Goal: Task Accomplishment & Management: Manage account settings

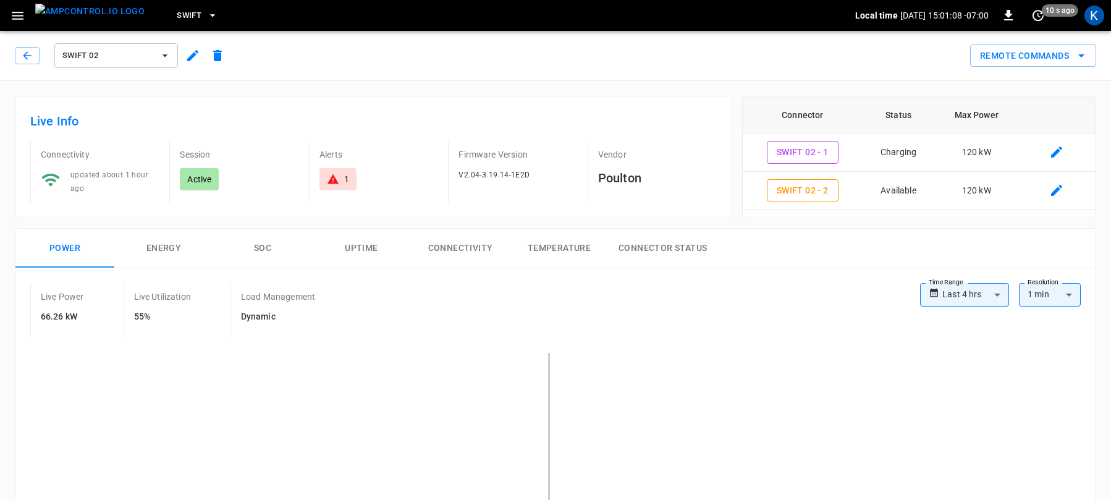
click at [98, 61] on span "Swift 02" at bounding box center [107, 56] width 91 height 14
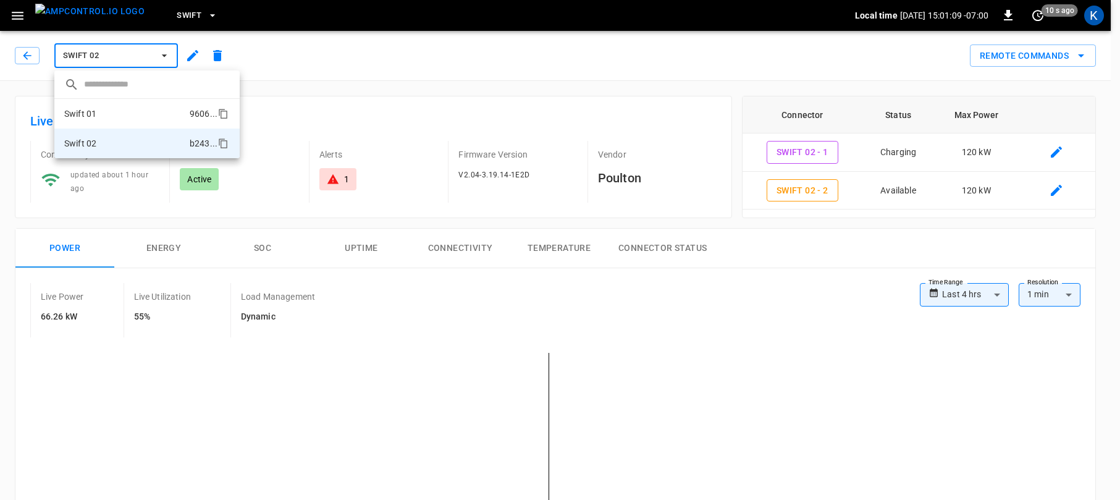
click at [96, 114] on li "Swift 01 9606 ..." at bounding box center [146, 114] width 185 height 30
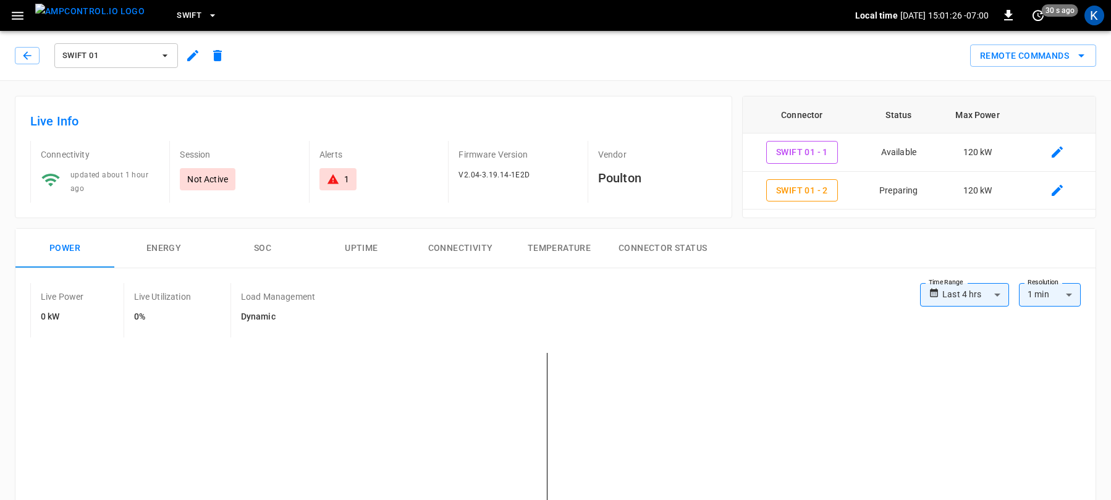
click at [177, 15] on span "Swift" at bounding box center [189, 16] width 25 height 14
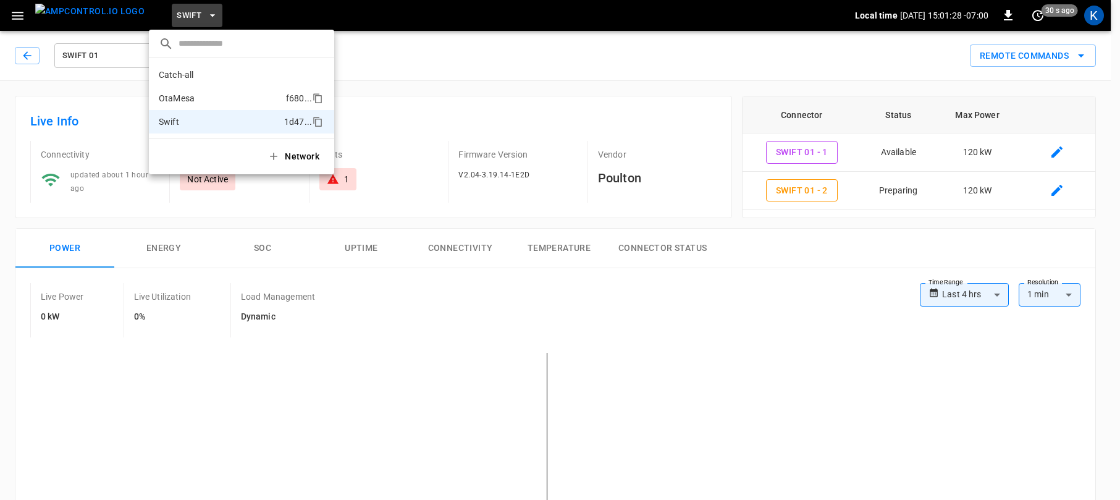
click at [190, 95] on p "OtaMesa" at bounding box center [220, 98] width 122 height 12
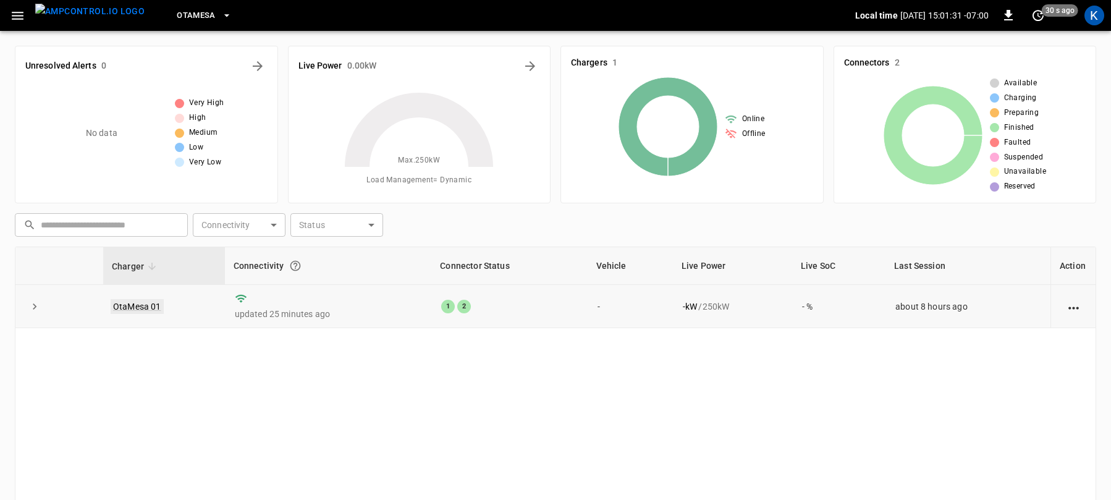
click at [128, 309] on link "OtaMesa 01" at bounding box center [137, 306] width 53 height 15
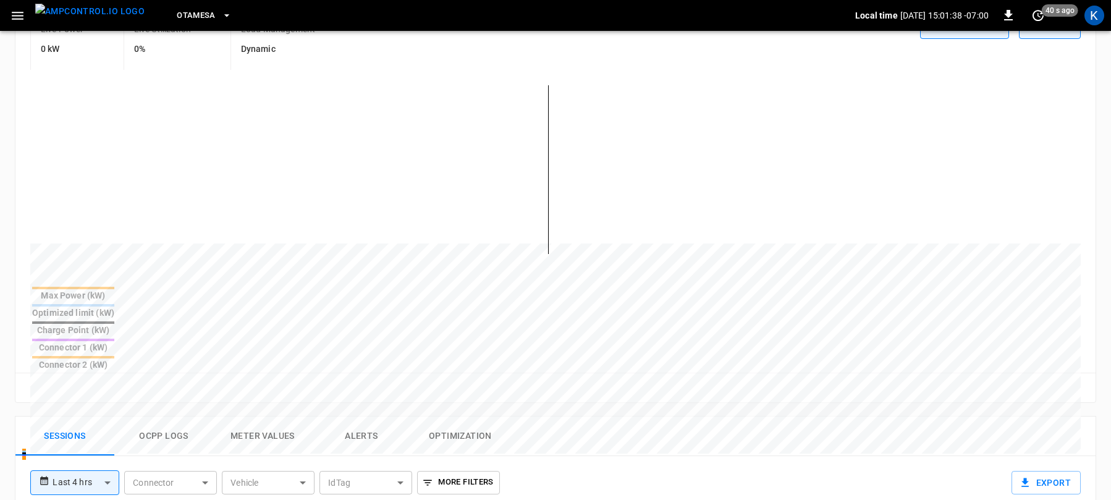
scroll to position [36, 0]
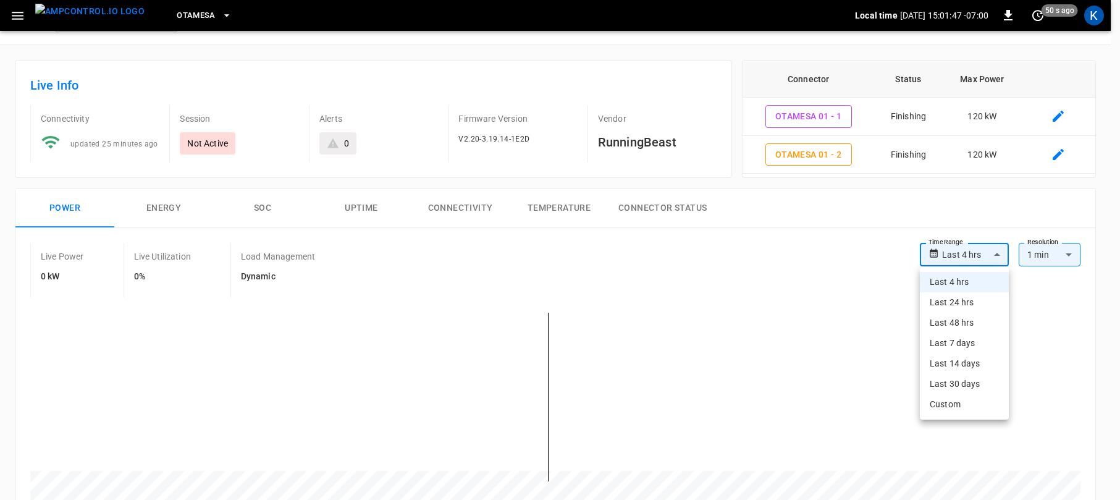
click at [955, 303] on li "Last 24 hrs" at bounding box center [964, 302] width 89 height 20
type input "**********"
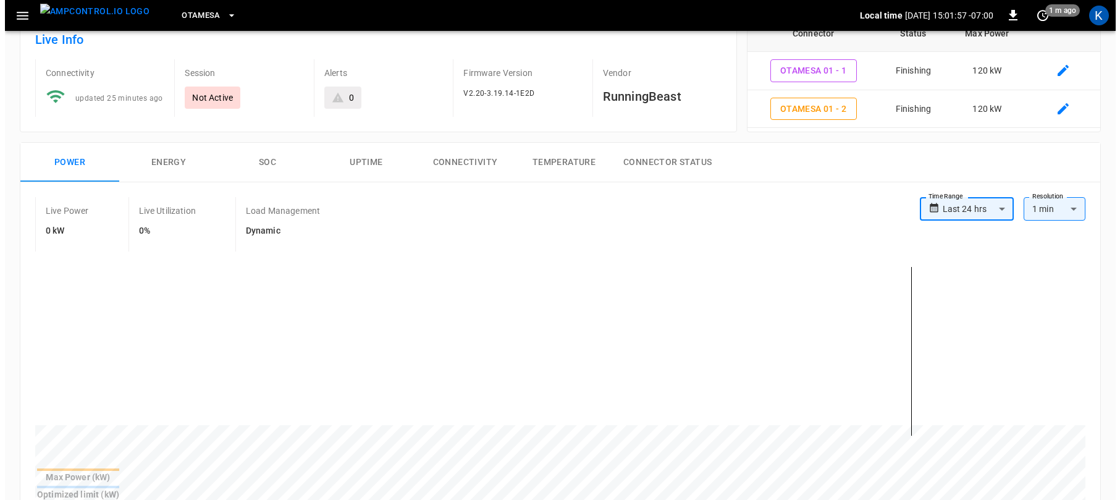
scroll to position [0, 0]
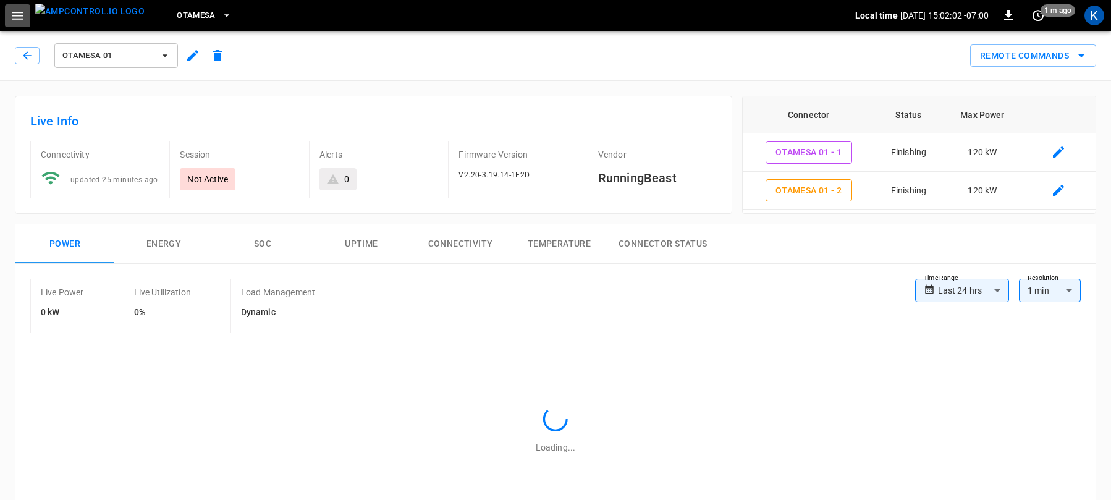
click at [17, 14] on icon "button" at bounding box center [17, 15] width 15 height 15
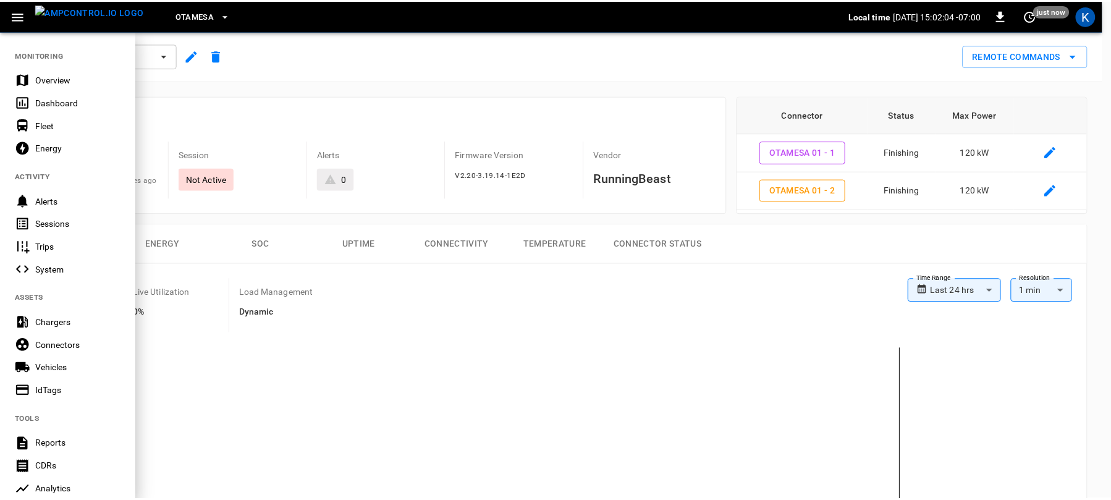
scroll to position [215, 0]
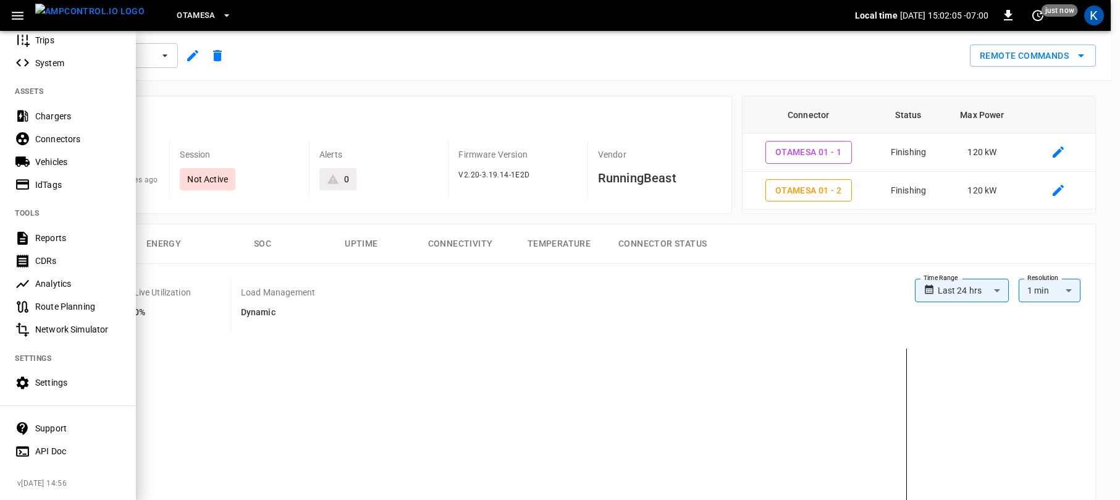
click at [49, 376] on div "Settings" at bounding box center [78, 382] width 86 height 12
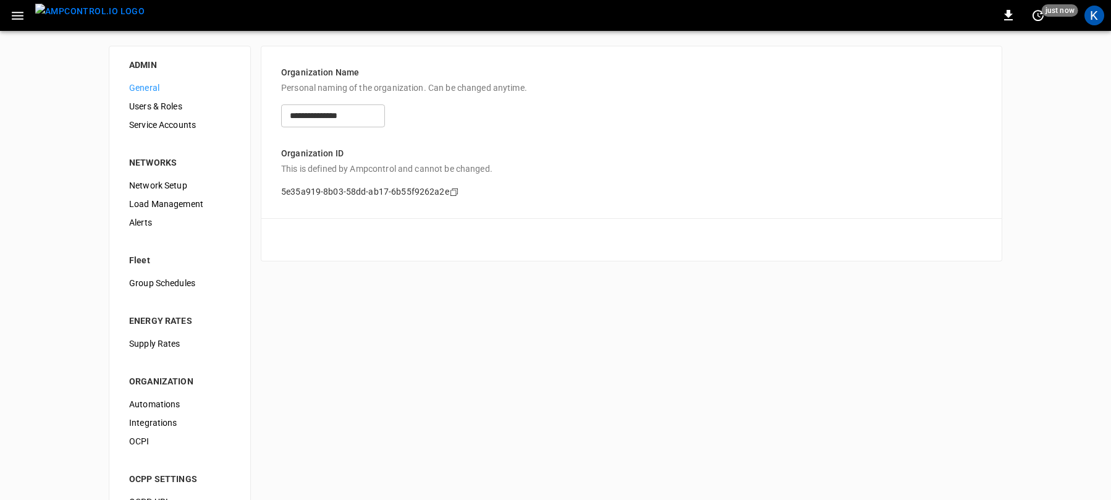
click at [157, 202] on span "Load Management" at bounding box center [179, 204] width 101 height 13
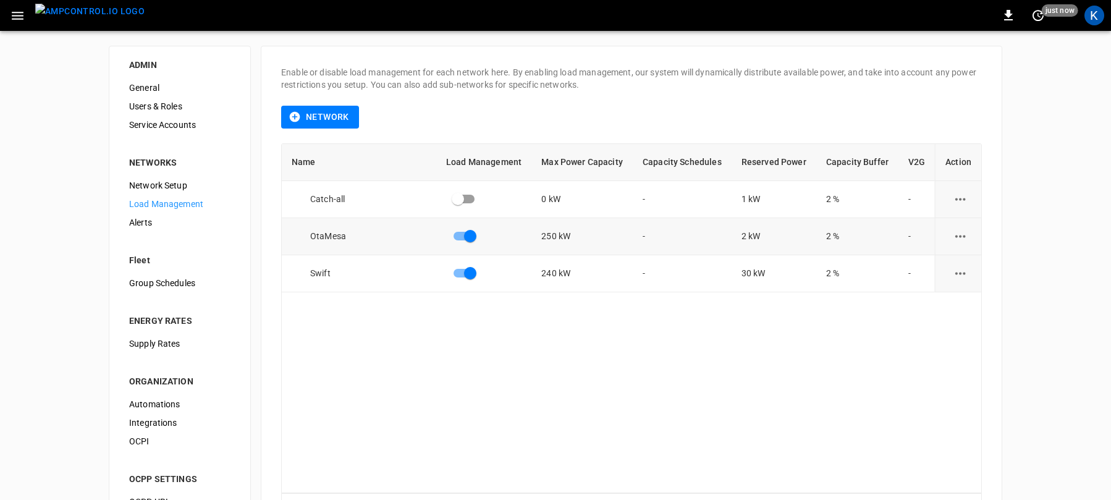
click at [959, 234] on icon "load management options" at bounding box center [960, 236] width 15 height 15
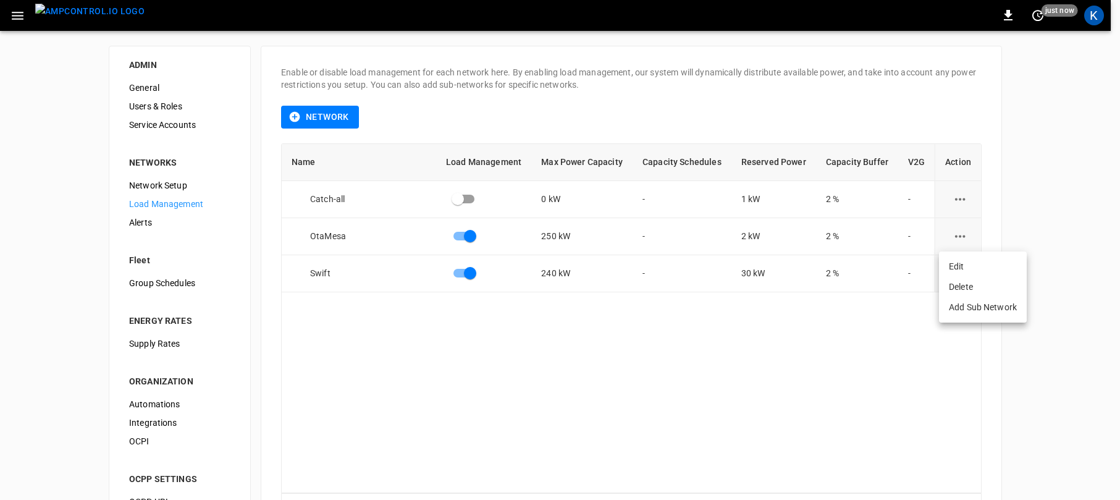
click at [969, 267] on li "Edit" at bounding box center [983, 266] width 88 height 20
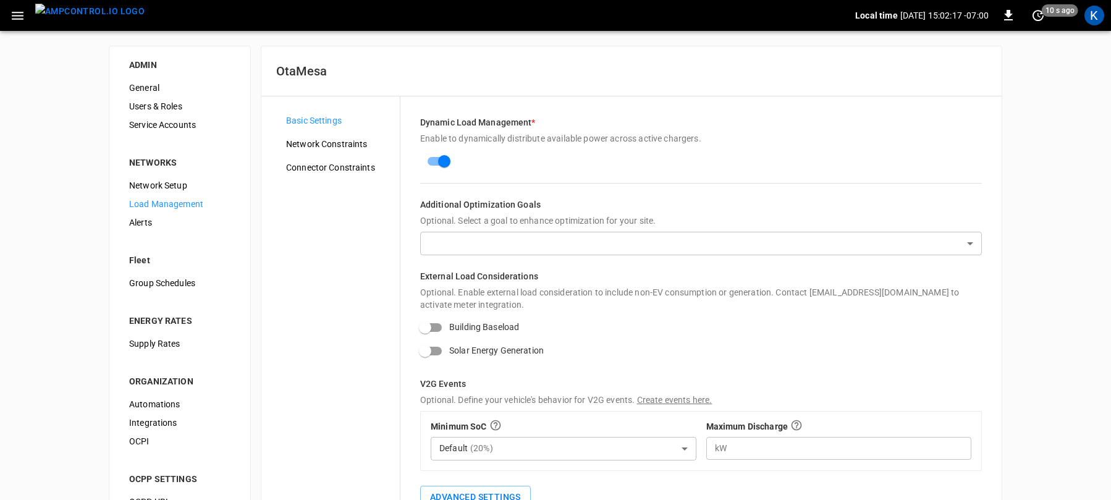
click at [333, 145] on span "Network Constraints" at bounding box center [338, 144] width 104 height 13
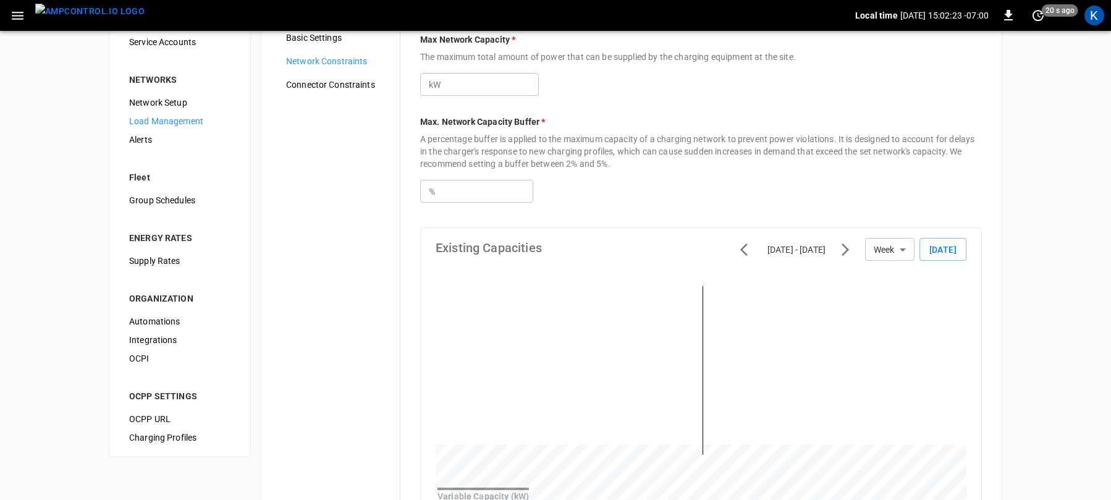
scroll to position [11, 0]
